Goal: Find specific page/section: Find specific page/section

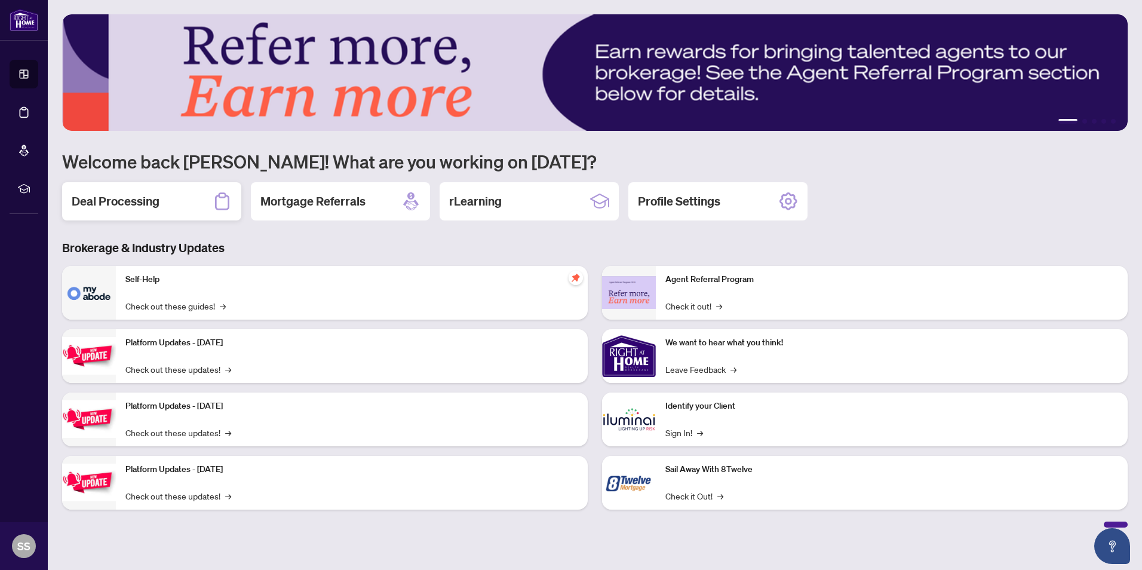
click at [124, 200] on h2 "Deal Processing" at bounding box center [116, 201] width 88 height 17
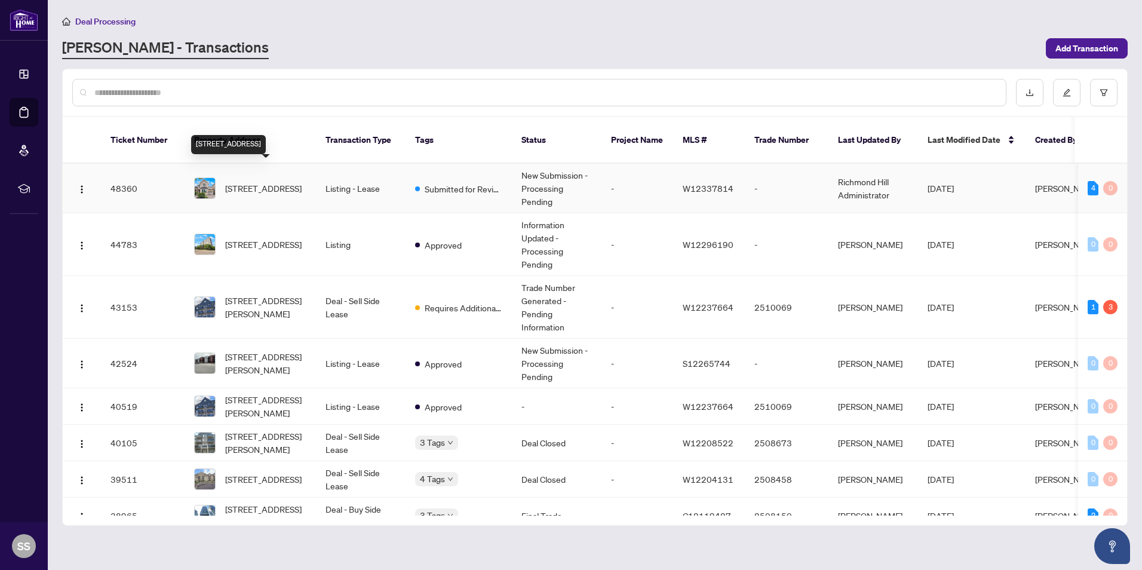
click at [226, 182] on span "[STREET_ADDRESS]" at bounding box center [263, 188] width 76 height 13
